Goal: Information Seeking & Learning: Understand process/instructions

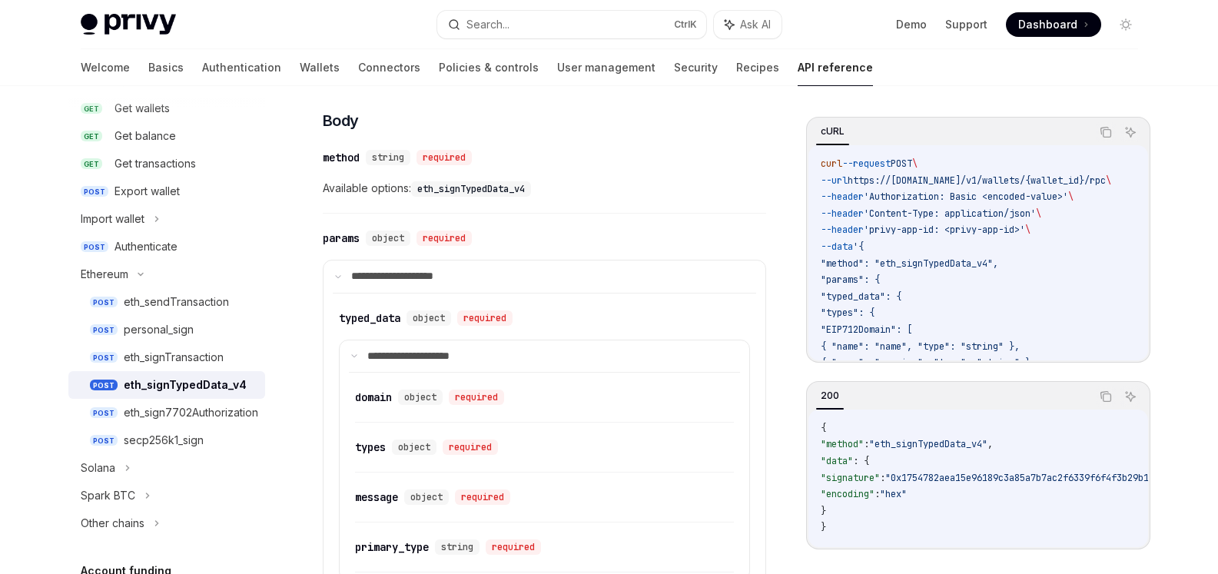
scroll to position [510, 0]
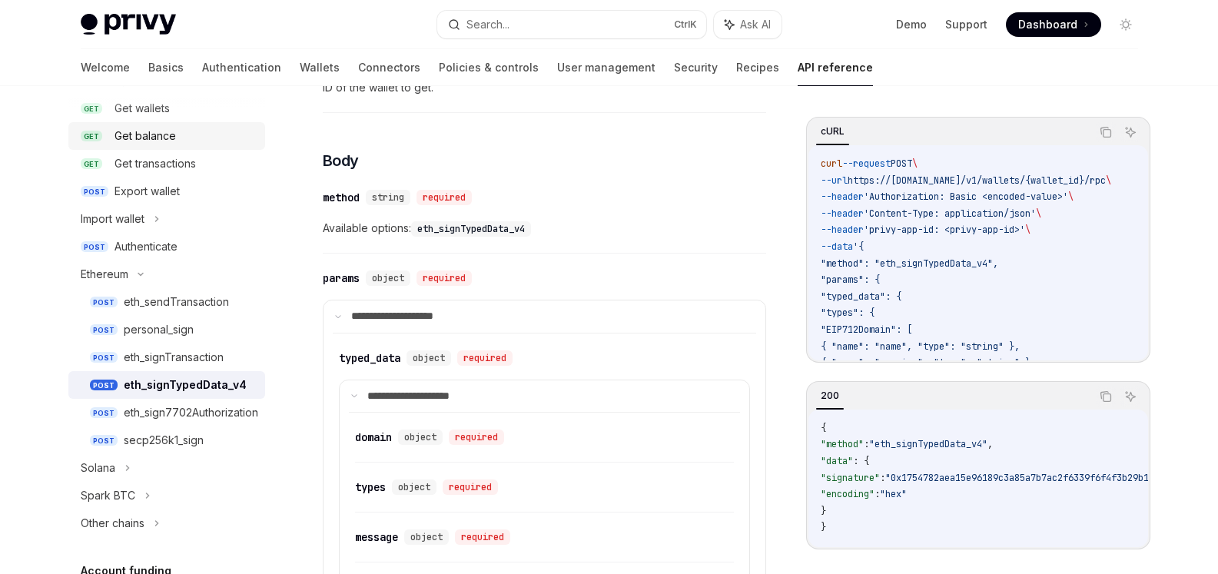
click at [162, 136] on div "Get balance" at bounding box center [144, 136] width 61 height 18
type textarea "*"
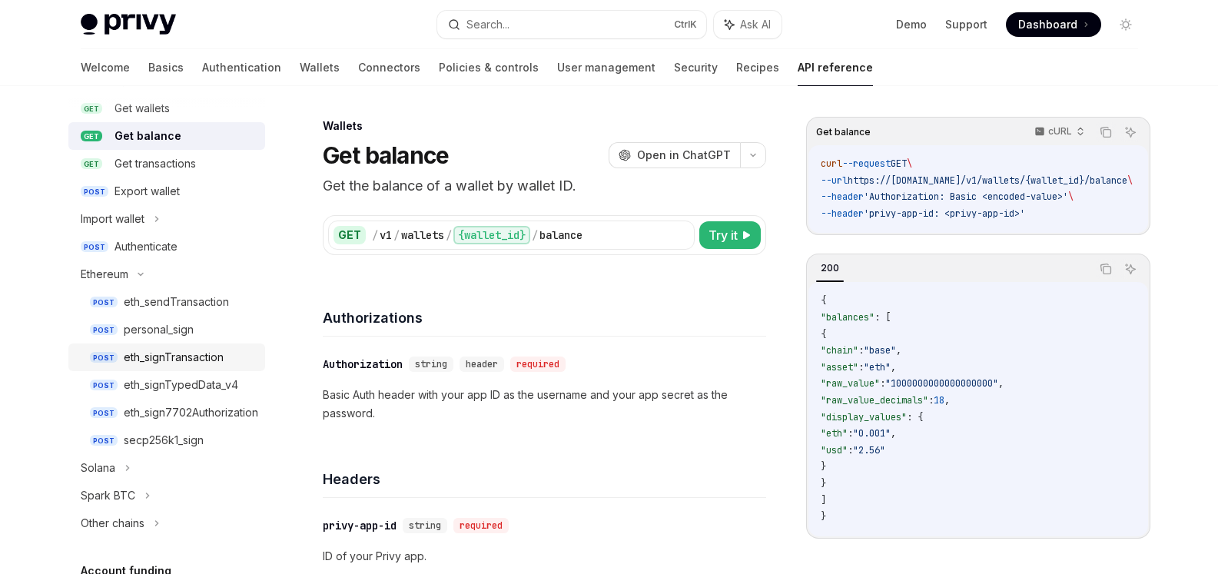
click at [174, 362] on div "eth_signTransaction" at bounding box center [174, 357] width 100 height 18
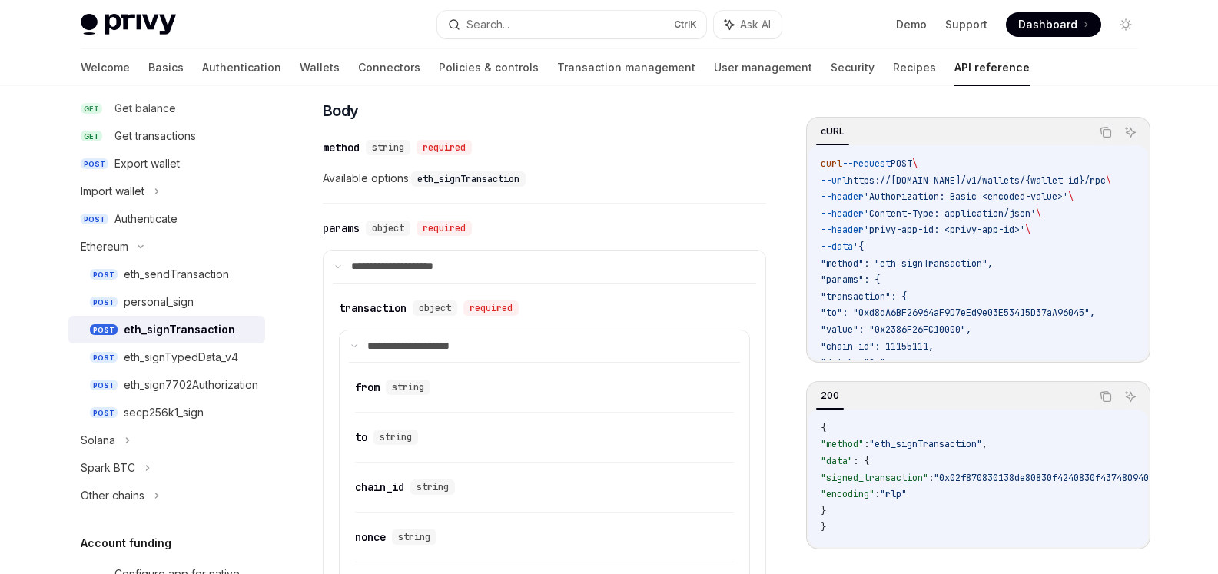
scroll to position [615, 0]
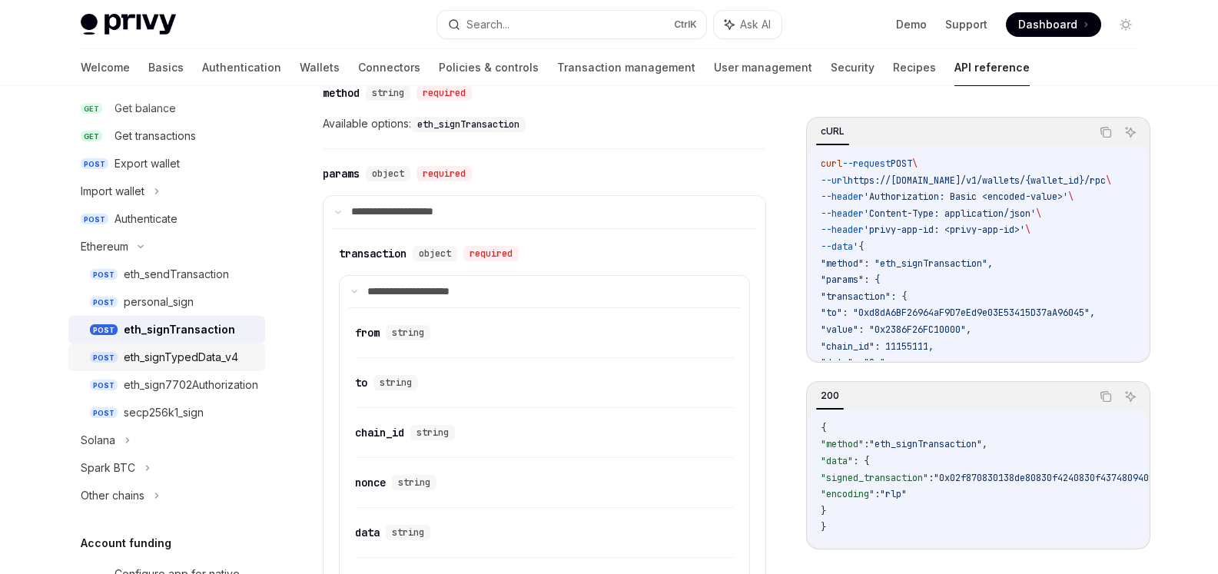
click at [189, 351] on div "eth_signTypedData_v4" at bounding box center [181, 357] width 114 height 18
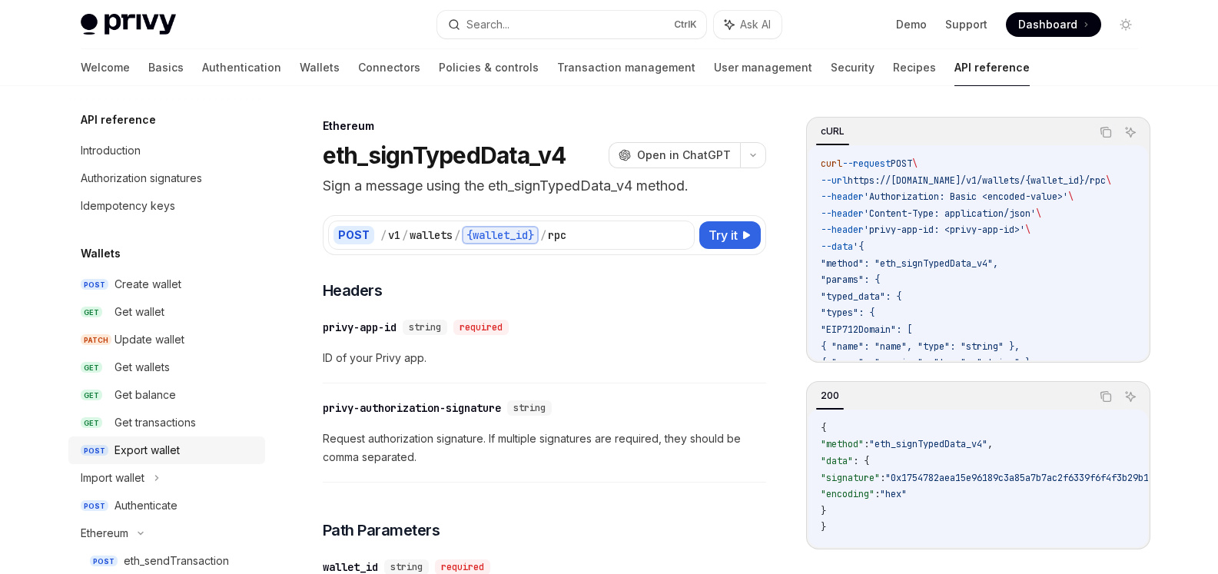
click at [147, 447] on div "Export wallet" at bounding box center [146, 450] width 65 height 18
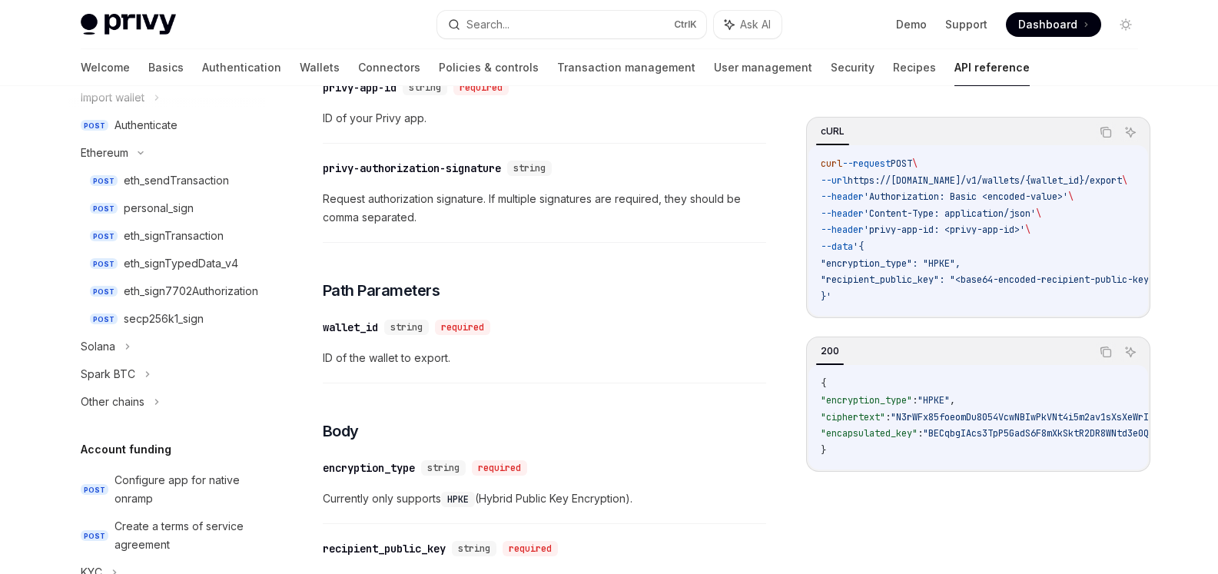
scroll to position [384, 0]
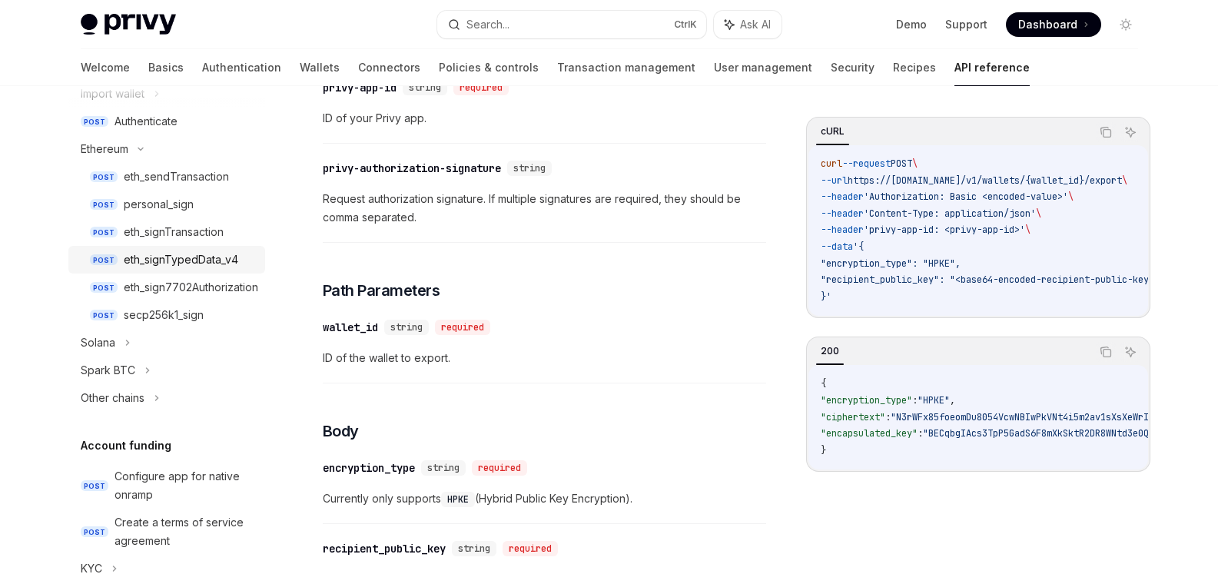
click at [186, 259] on div "eth_signTypedData_v4" at bounding box center [181, 259] width 114 height 18
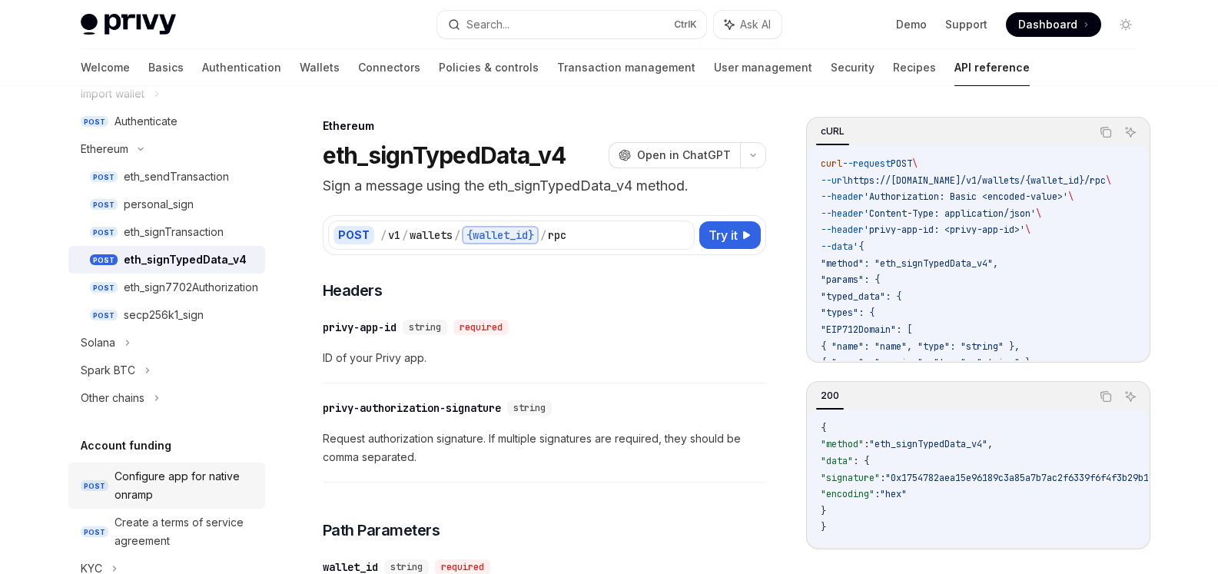
click at [179, 472] on div "Configure app for native onramp" at bounding box center [184, 485] width 141 height 37
type textarea "*"
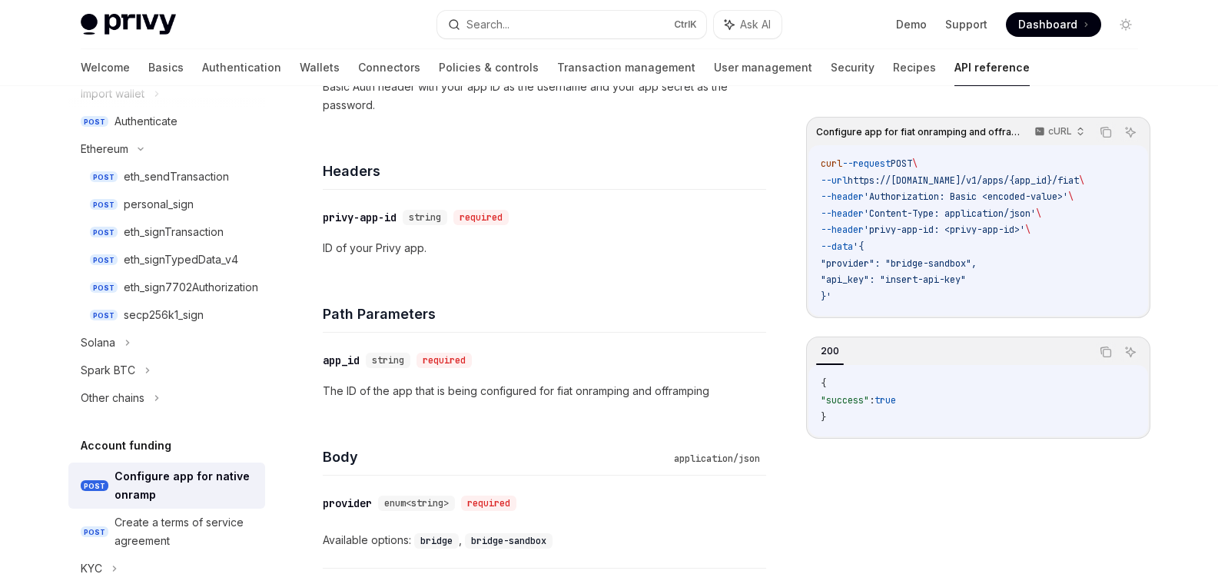
scroll to position [384, 0]
